Goal: Task Accomplishment & Management: Manage account settings

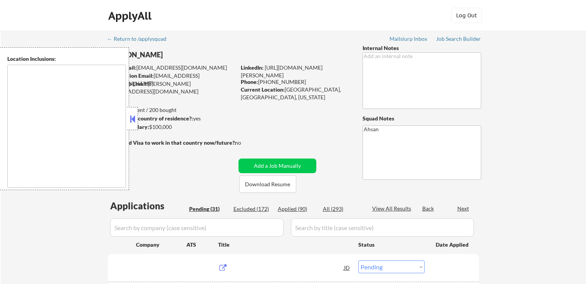
select select ""pending""
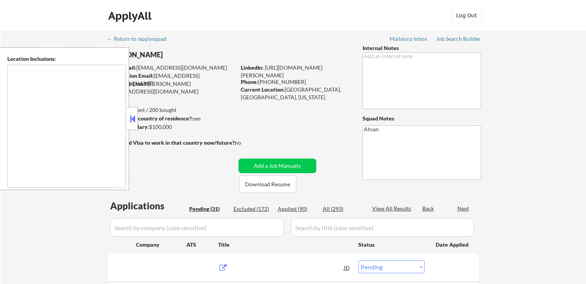
select select ""pending""
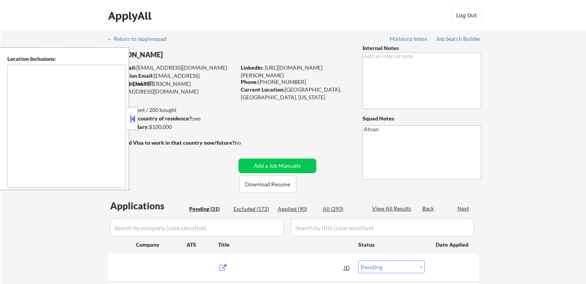
select select ""pending""
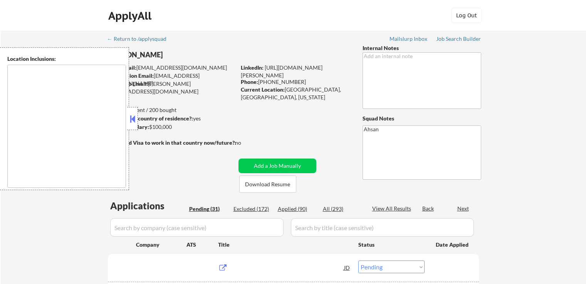
select select ""pending""
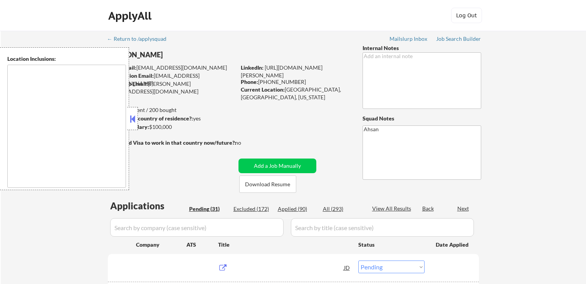
select select ""pending""
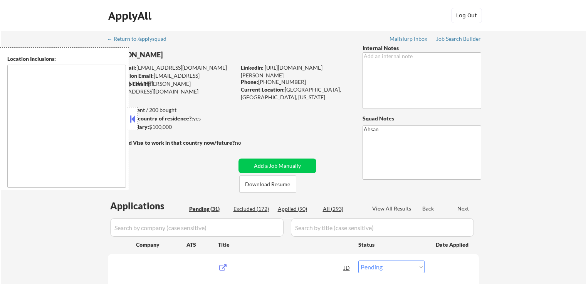
select select ""pending""
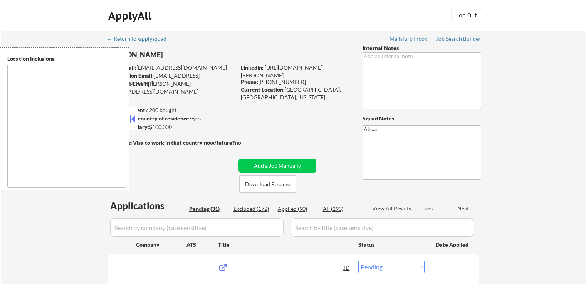
select select ""pending""
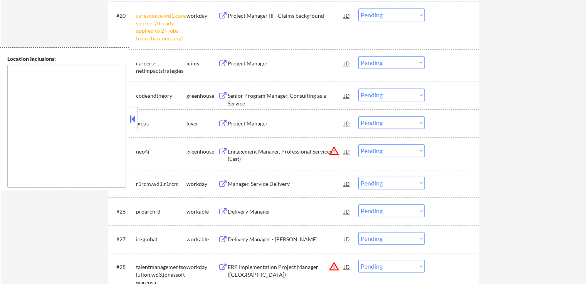
scroll to position [694, 0]
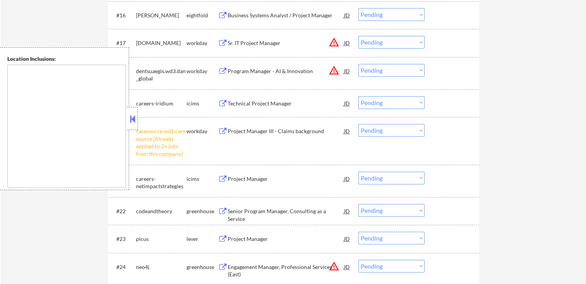
click at [402, 135] on select "Choose an option... Pending Applied Excluded (Questions) Excluded (Expired) Exc…" at bounding box center [392, 130] width 66 height 13
click at [359, 124] on select "Choose an option... Pending Applied Excluded (Questions) Excluded (Expired) Exc…" at bounding box center [392, 130] width 66 height 13
select select ""pending""
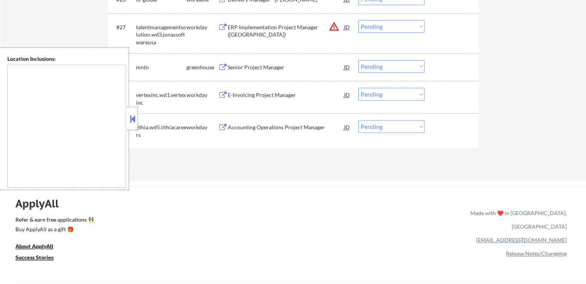
scroll to position [964, 0]
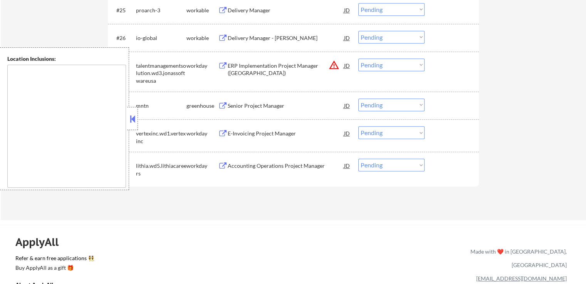
click at [217, 106] on div "greenhouse" at bounding box center [203, 106] width 32 height 8
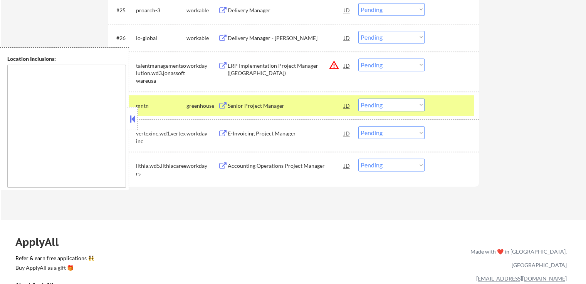
click at [225, 107] on button at bounding box center [223, 106] width 10 height 7
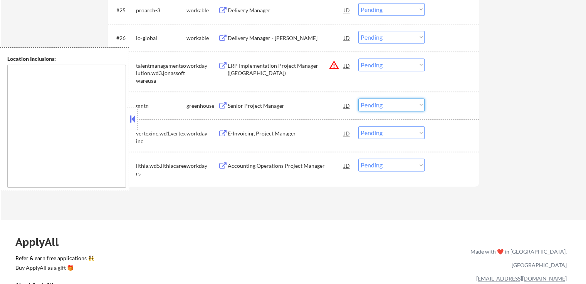
click at [370, 109] on select "Choose an option... Pending Applied Excluded (Questions) Excluded (Expired) Exc…" at bounding box center [392, 105] width 66 height 13
click at [359, 99] on select "Choose an option... Pending Applied Excluded (Questions) Excluded (Expired) Exc…" at bounding box center [392, 105] width 66 height 13
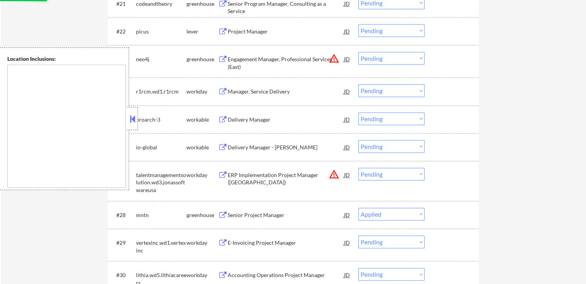
scroll to position [810, 0]
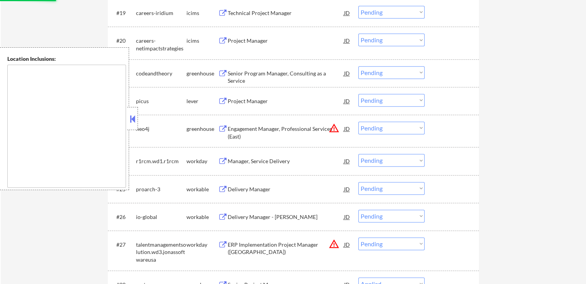
select select ""pending""
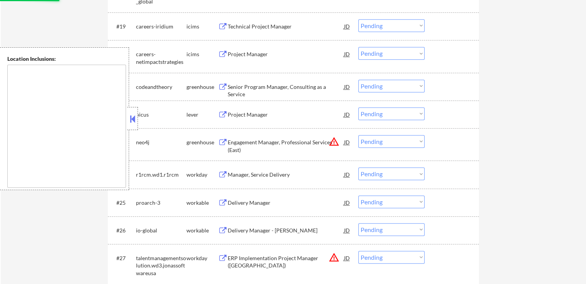
click at [226, 113] on button at bounding box center [223, 114] width 10 height 7
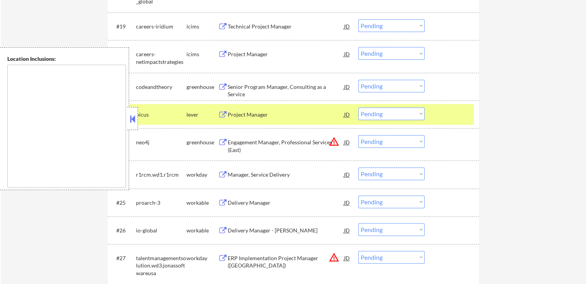
click at [393, 119] on select "Choose an option... Pending Applied Excluded (Questions) Excluded (Expired) Exc…" at bounding box center [392, 114] width 66 height 13
click at [359, 108] on select "Choose an option... Pending Applied Excluded (Questions) Excluded (Expired) Exc…" at bounding box center [392, 114] width 66 height 13
select select ""pending""
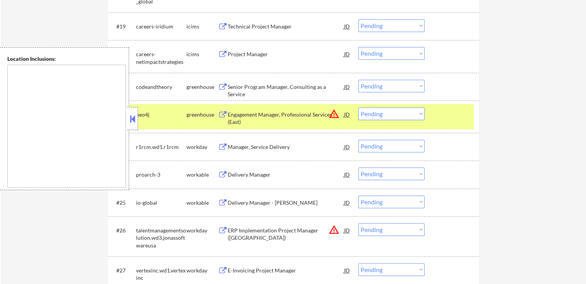
click at [222, 88] on button at bounding box center [223, 87] width 10 height 7
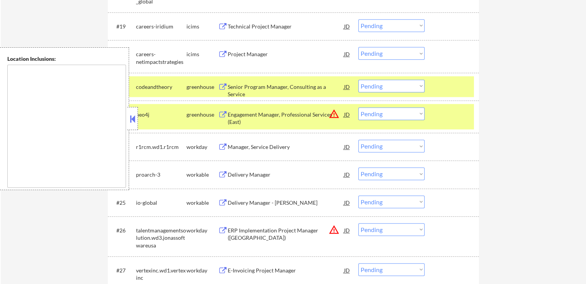
click at [384, 90] on select "Choose an option... Pending Applied Excluded (Questions) Excluded (Expired) Exc…" at bounding box center [392, 86] width 66 height 13
click at [359, 80] on select "Choose an option... Pending Applied Excluded (Questions) Excluded (Expired) Exc…" at bounding box center [392, 86] width 66 height 13
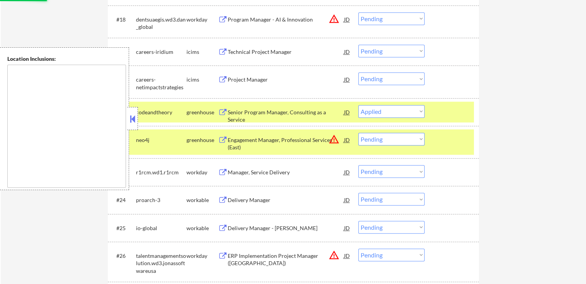
scroll to position [732, 0]
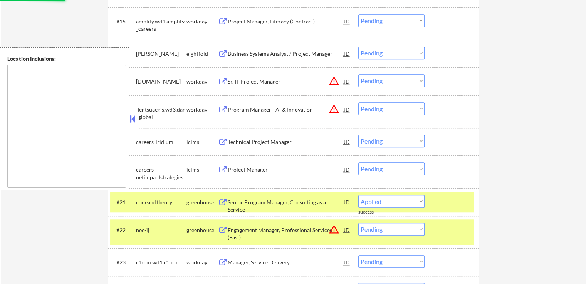
select select ""pending""
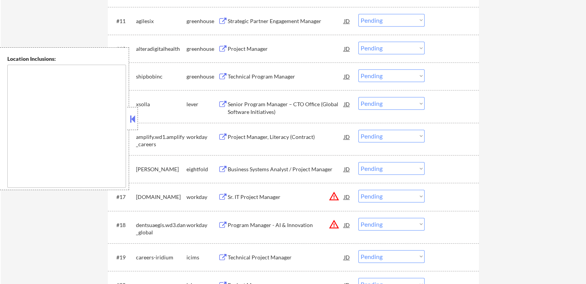
scroll to position [540, 0]
click at [221, 106] on button at bounding box center [223, 104] width 10 height 7
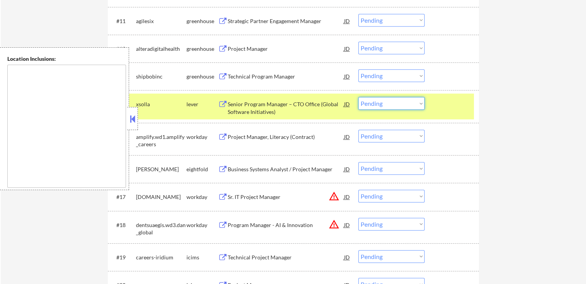
click at [364, 103] on select "Choose an option... Pending Applied Excluded (Questions) Excluded (Expired) Exc…" at bounding box center [392, 103] width 66 height 13
click at [359, 97] on select "Choose an option... Pending Applied Excluded (Questions) Excluded (Expired) Exc…" at bounding box center [392, 103] width 66 height 13
click at [219, 73] on button at bounding box center [223, 76] width 10 height 7
select select ""pending""
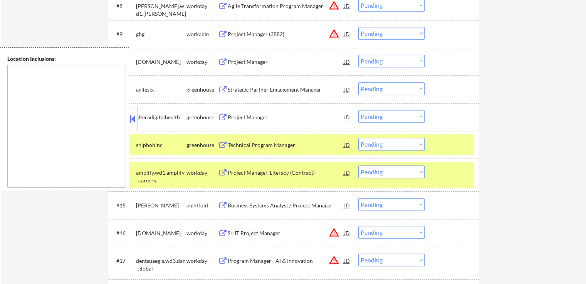
scroll to position [463, 0]
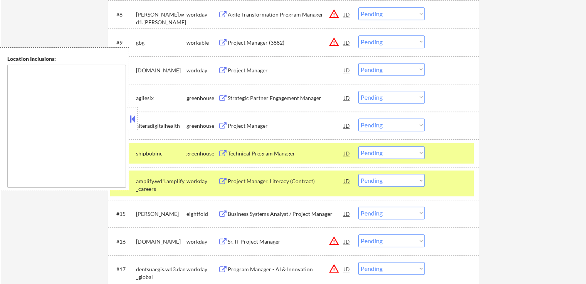
click at [218, 125] on button at bounding box center [223, 126] width 10 height 7
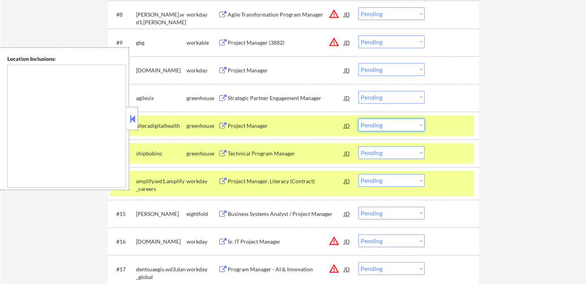
click at [400, 122] on select "Choose an option... Pending Applied Excluded (Questions) Excluded (Expired) Exc…" at bounding box center [392, 125] width 66 height 13
click at [359, 119] on select "Choose an option... Pending Applied Excluded (Questions) Excluded (Expired) Exc…" at bounding box center [392, 125] width 66 height 13
click at [218, 94] on div "Strategic Partner Engagement Manager [PERSON_NAME]" at bounding box center [284, 98] width 133 height 14
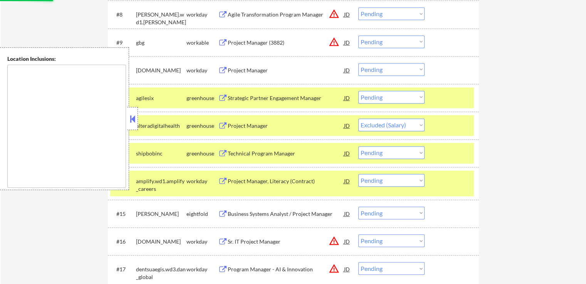
select select ""pending""
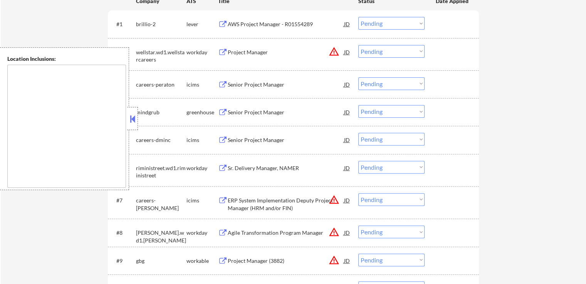
scroll to position [231, 0]
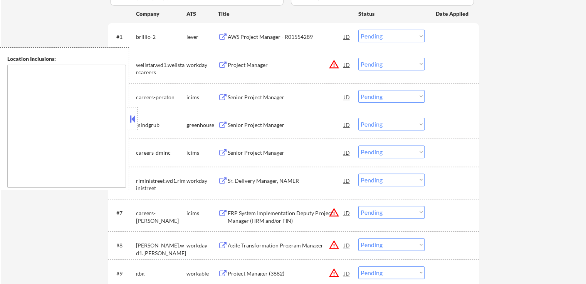
click at [221, 122] on button at bounding box center [223, 125] width 10 height 7
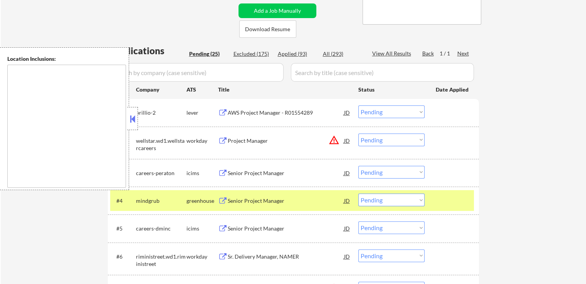
scroll to position [193, 0]
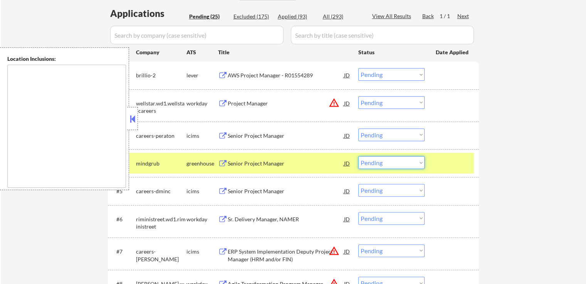
click at [370, 161] on select "Choose an option... Pending Applied Excluded (Questions) Excluded (Expired) Exc…" at bounding box center [392, 163] width 66 height 13
click at [359, 157] on select "Choose an option... Pending Applied Excluded (Questions) Excluded (Expired) Exc…" at bounding box center [392, 163] width 66 height 13
select select ""pending""
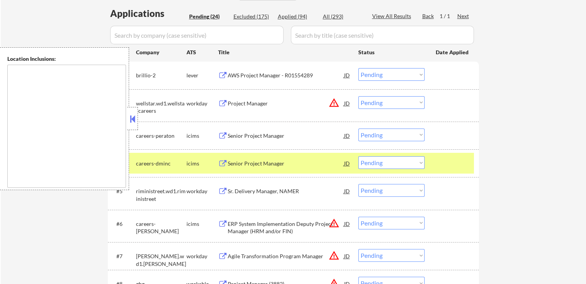
click at [224, 74] on button at bounding box center [223, 75] width 10 height 7
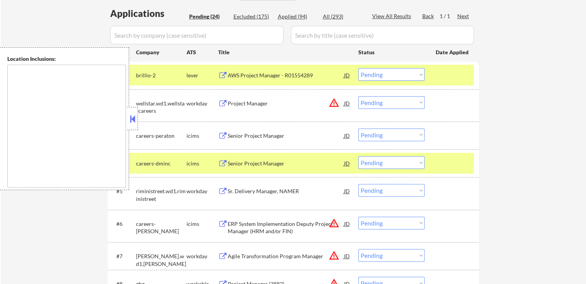
drag, startPoint x: 377, startPoint y: 74, endPoint x: 378, endPoint y: 79, distance: 5.1
click at [377, 74] on select "Choose an option... Pending Applied Excluded (Questions) Excluded (Expired) Exc…" at bounding box center [392, 74] width 66 height 13
click at [359, 68] on select "Choose an option... Pending Applied Excluded (Questions) Excluded (Expired) Exc…" at bounding box center [392, 74] width 66 height 13
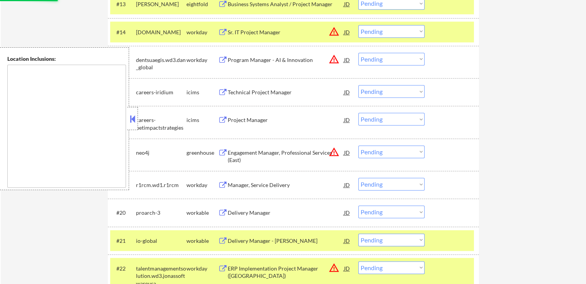
select select ""pending""
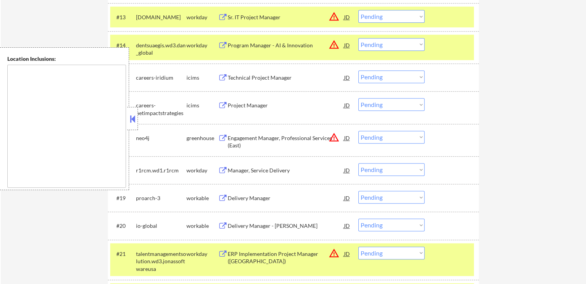
scroll to position [617, 0]
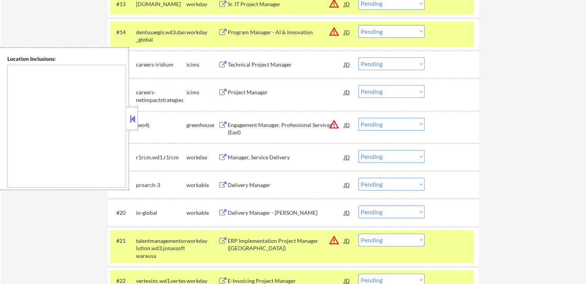
click at [222, 185] on button at bounding box center [223, 185] width 10 height 7
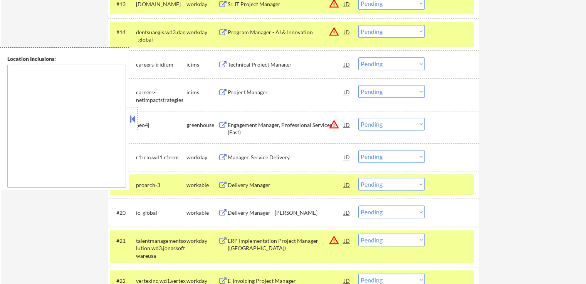
drag, startPoint x: 387, startPoint y: 182, endPoint x: 387, endPoint y: 188, distance: 5.8
click at [387, 182] on select "Choose an option... Pending Applied Excluded (Questions) Excluded (Expired) Exc…" at bounding box center [392, 184] width 66 height 13
click at [359, 178] on select "Choose an option... Pending Applied Excluded (Questions) Excluded (Expired) Exc…" at bounding box center [392, 184] width 66 height 13
select select ""pending""
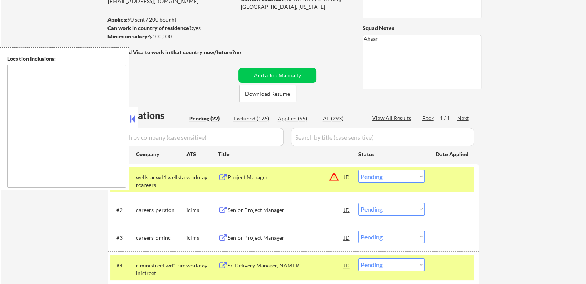
scroll to position [77, 0]
